Goal: Information Seeking & Learning: Learn about a topic

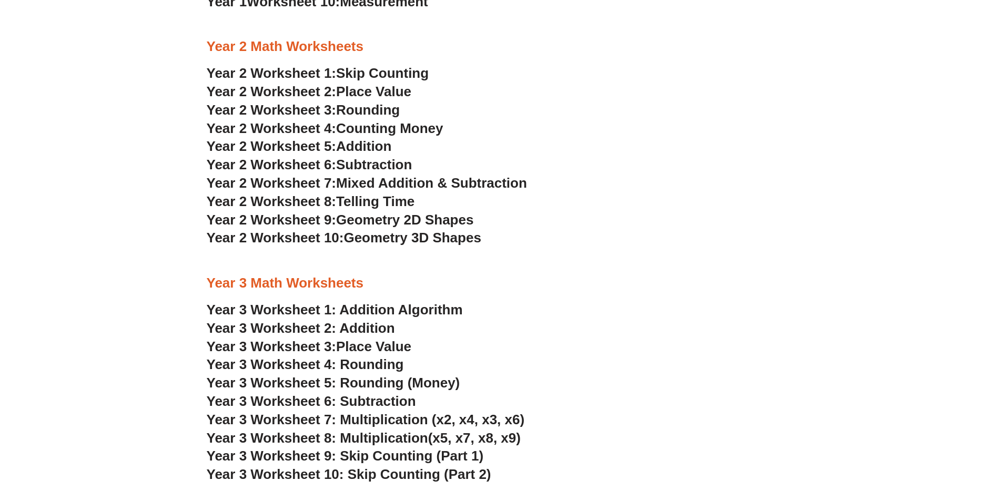
scroll to position [1263, 0]
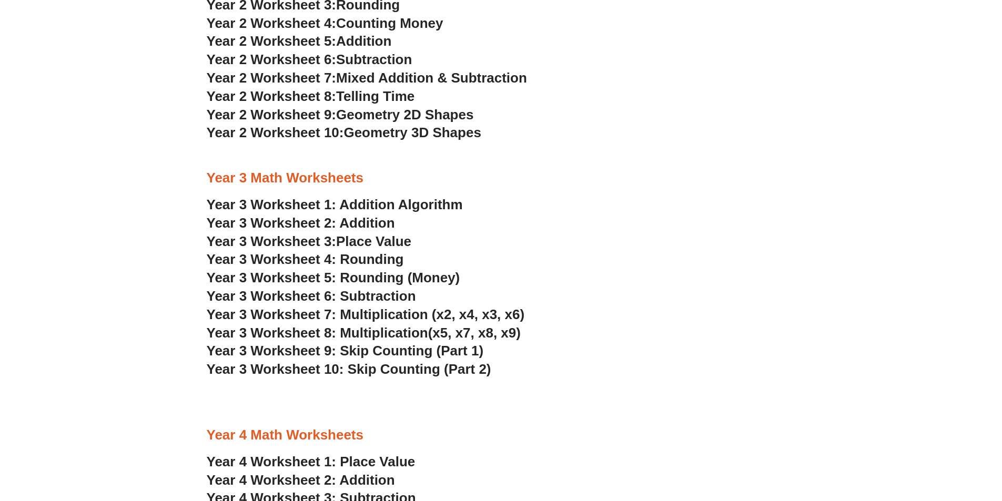
click at [361, 206] on link "Year 3 Worksheet 1: Addition Algorithm" at bounding box center [335, 205] width 256 height 16
click at [375, 228] on link "Year 3 Worksheet 2: Addition" at bounding box center [301, 223] width 188 height 16
click at [356, 239] on span "Place Value" at bounding box center [373, 242] width 75 height 16
click at [357, 258] on span "Year 3 Worksheet 4: Rounding" at bounding box center [305, 259] width 197 height 16
click at [405, 277] on span "Year 3 Worksheet 5: Rounding (Money)" at bounding box center [334, 278] width 254 height 16
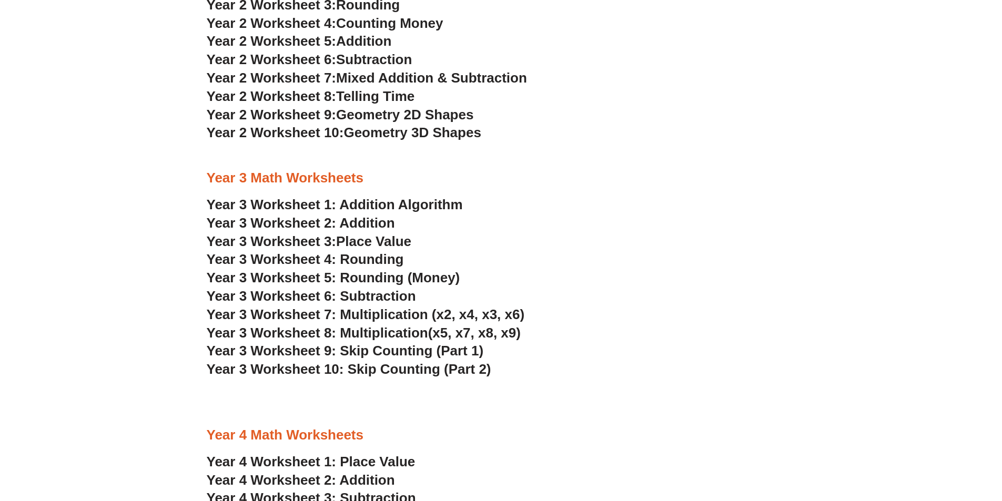
click at [399, 291] on span "Year 3 Worksheet 6: Subtraction" at bounding box center [311, 296] width 209 height 16
click at [474, 315] on span "Year 3 Worksheet 7: Multiplication (x2, x4, x3, x6)" at bounding box center [366, 315] width 318 height 16
click at [400, 333] on span "Year 3 Worksheet 8: Multiplication" at bounding box center [318, 333] width 222 height 16
click at [420, 352] on span "Year 3 Worksheet 9: Skip Counting (Part 1)" at bounding box center [345, 351] width 277 height 16
click at [407, 368] on span "Year 3 Worksheet 10: Skip Counting (Part 2)" at bounding box center [349, 369] width 285 height 16
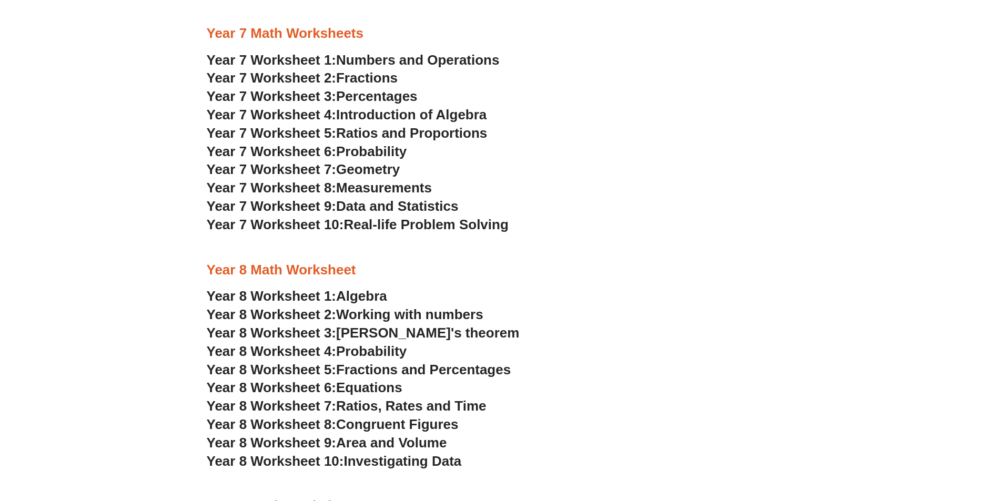
scroll to position [2736, 0]
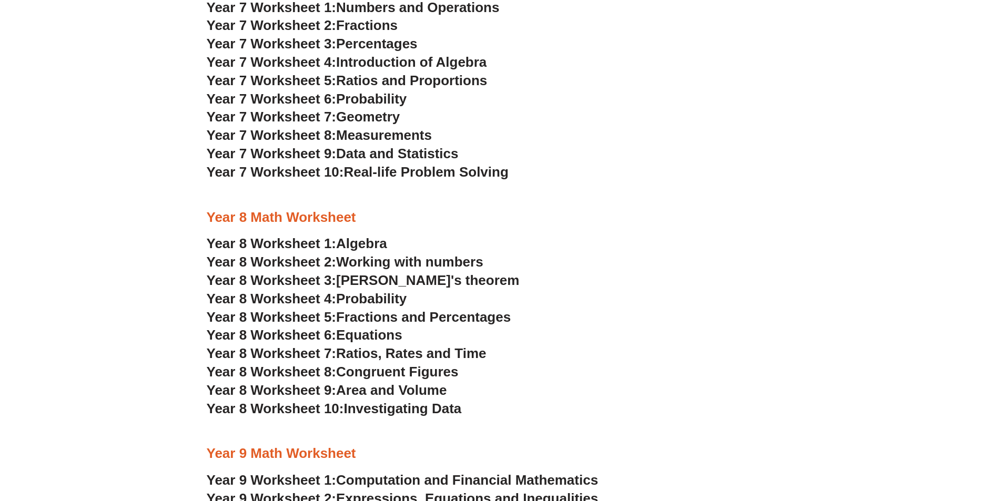
click at [369, 243] on span "Algebra" at bounding box center [361, 244] width 51 height 16
click at [371, 260] on span "Working with numbers" at bounding box center [409, 262] width 147 height 16
click at [382, 282] on span "[PERSON_NAME]'s theorem" at bounding box center [427, 281] width 183 height 16
click at [356, 297] on span "Probability" at bounding box center [371, 299] width 71 height 16
click at [410, 320] on span "Fractions and Percentages" at bounding box center [423, 317] width 175 height 16
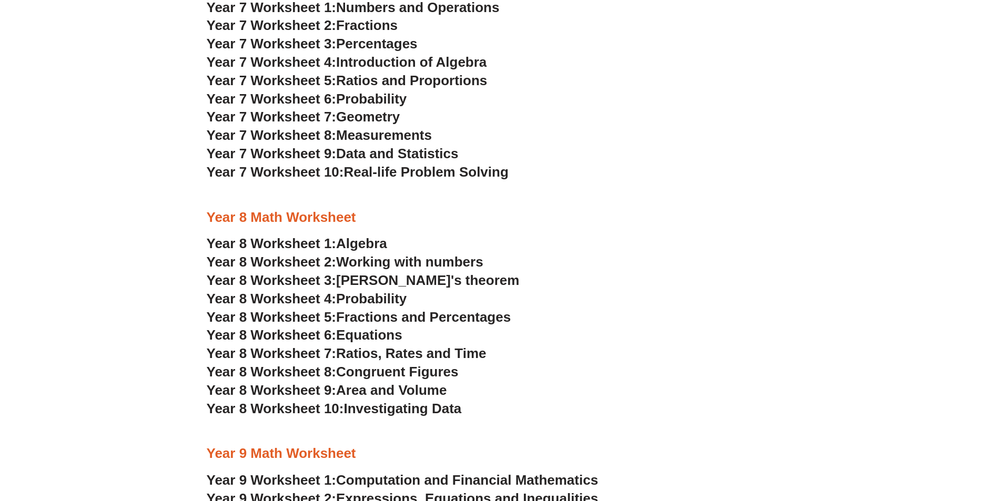
click at [369, 337] on span "Equations" at bounding box center [369, 335] width 66 height 16
click at [449, 352] on span "Ratios, Rates and Time" at bounding box center [411, 354] width 150 height 16
click at [428, 369] on span "Congruent Figures" at bounding box center [397, 372] width 122 height 16
click at [429, 391] on span "Area and Volume" at bounding box center [391, 390] width 110 height 16
click at [424, 407] on span "Investigating Data" at bounding box center [403, 409] width 118 height 16
